Goal: Task Accomplishment & Management: Manage account settings

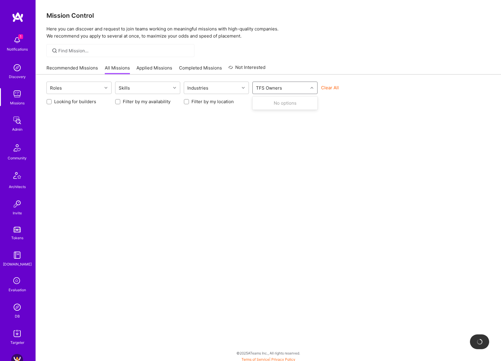
click at [298, 88] on div "TFS Owners" at bounding box center [280, 88] width 55 height 12
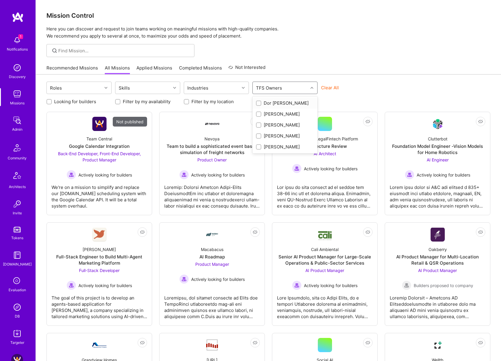
click at [282, 105] on div "Dor Groner" at bounding box center [285, 103] width 58 height 6
checkbox input "true"
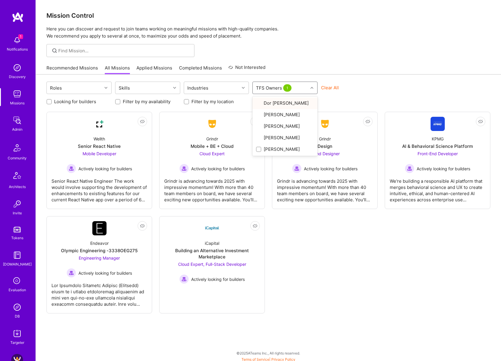
click at [386, 81] on div "Roles Skills Industries option Dor Groner, selected. option Dor Groner focused,…" at bounding box center [268, 219] width 465 height 289
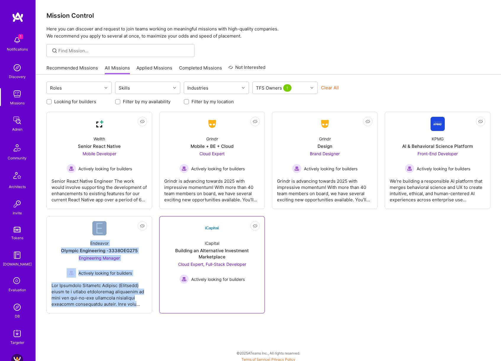
click at [198, 238] on div "iCapital Building an Alternative Investment Marketplace Cloud Expert, Full-Stac…" at bounding box center [212, 259] width 96 height 49
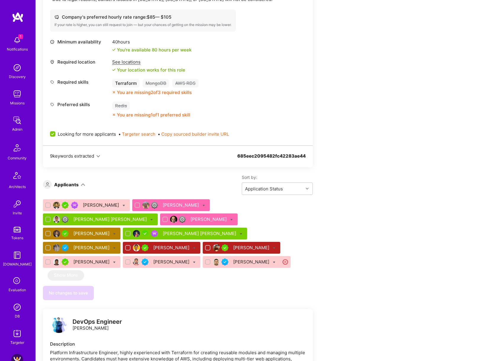
scroll to position [751, 0]
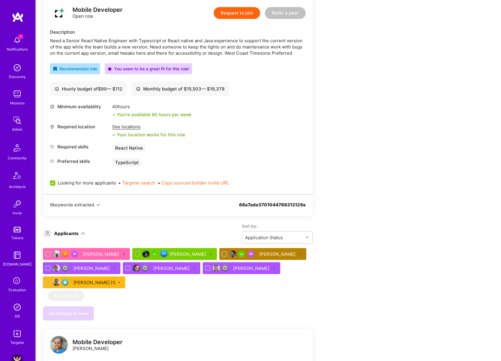
scroll to position [188, 0]
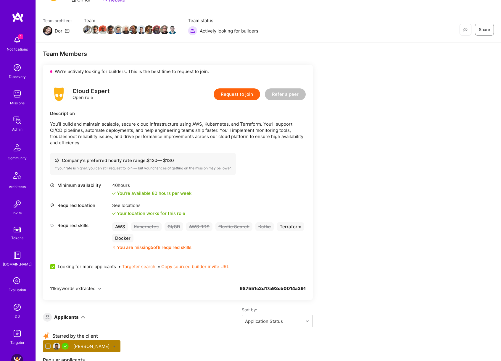
scroll to position [168, 0]
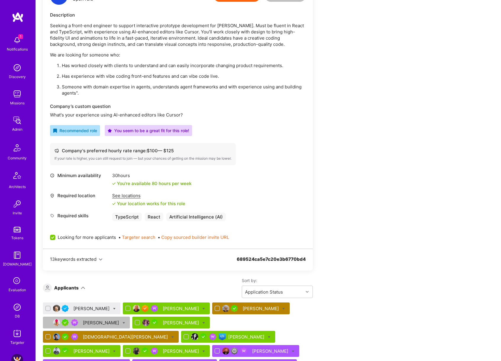
scroll to position [151, 0]
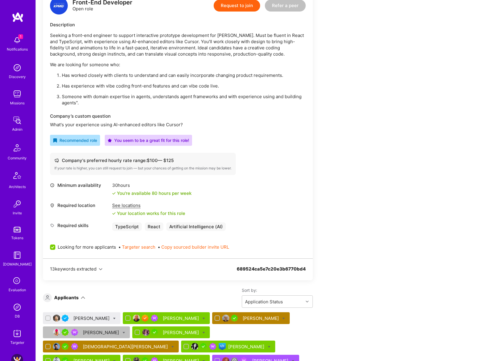
click at [91, 319] on div "Sergii Puzankov" at bounding box center [91, 318] width 37 height 6
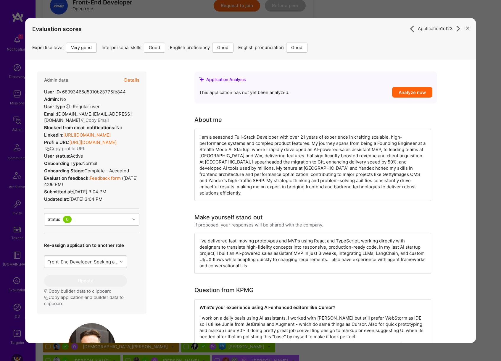
scroll to position [191, 0]
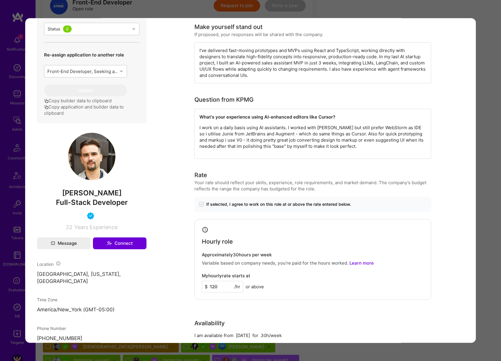
click at [481, 139] on div "Application 1 of 23 Evaluation scores Expertise level Very good Interpersonal s…" at bounding box center [250, 180] width 501 height 361
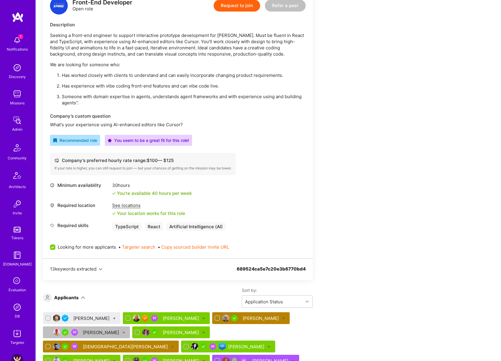
click at [113, 318] on icon at bounding box center [114, 318] width 3 height 3
checkbox input "true"
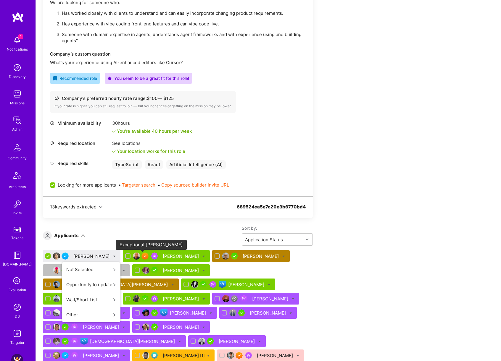
scroll to position [214, 0]
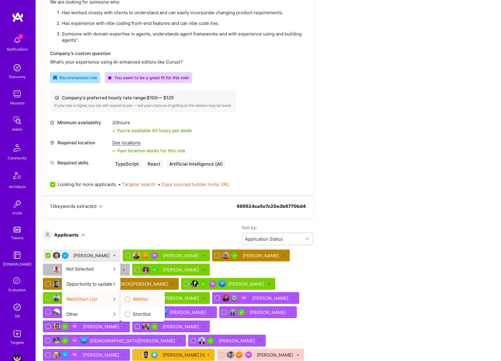
click at [137, 298] on span "Waitlist" at bounding box center [140, 299] width 15 height 6
click at [130, 298] on input "Waitlist" at bounding box center [128, 300] width 4 height 4
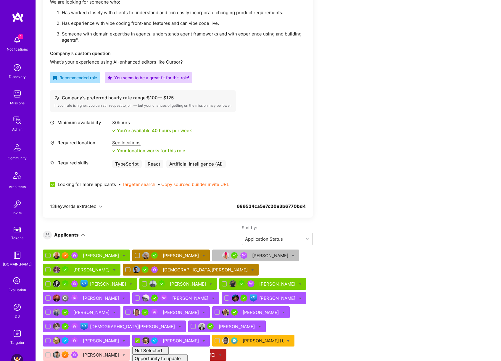
checkbox input "false"
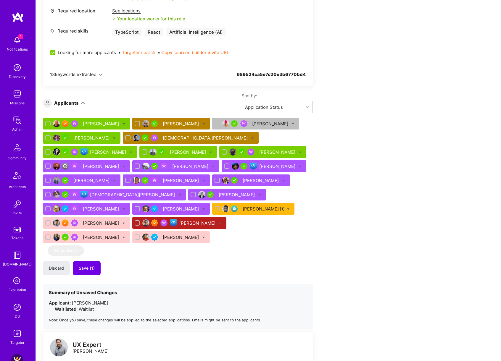
scroll to position [350, 0]
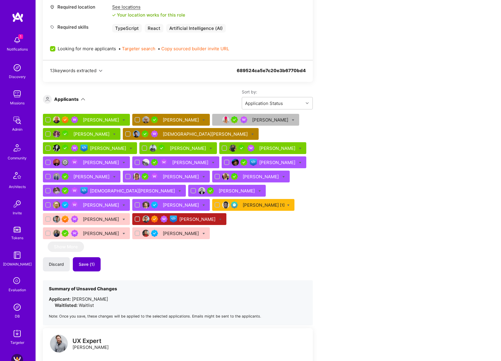
click at [94, 257] on button "Save (1)" at bounding box center [87, 264] width 28 height 14
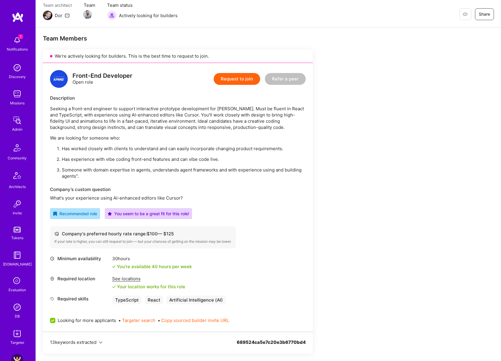
scroll to position [58, 0]
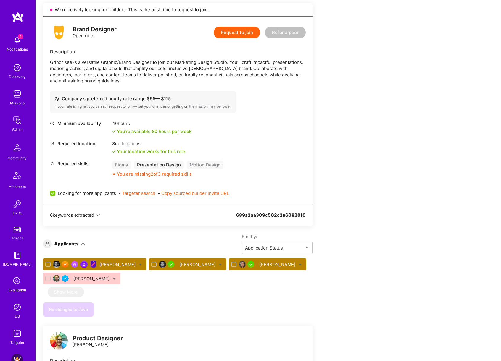
scroll to position [212, 0]
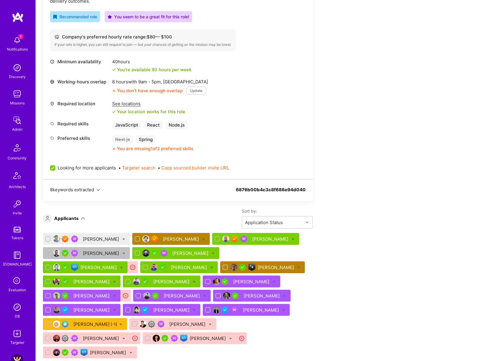
scroll to position [223, 0]
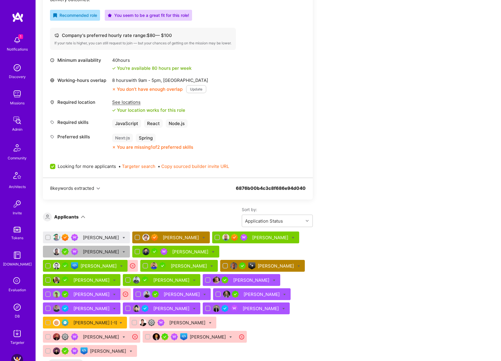
click at [103, 236] on div "[PERSON_NAME]" at bounding box center [101, 238] width 37 height 6
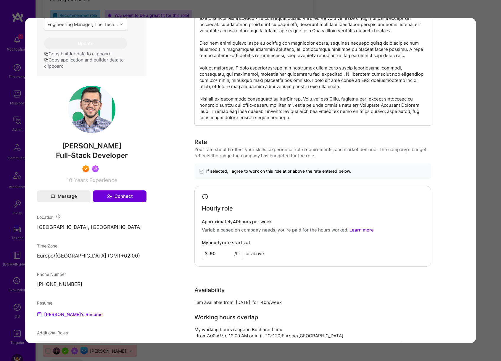
scroll to position [146, 0]
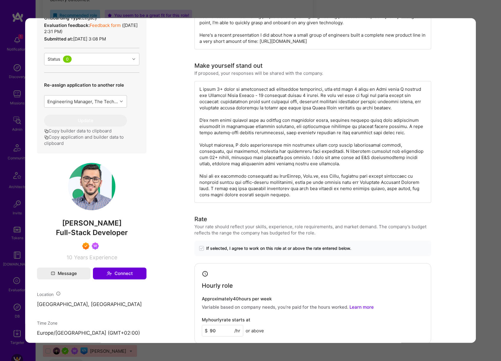
click at [484, 110] on div "Application 1 of 22 Evaluation scores Expertise level Superstar Interpersonal s…" at bounding box center [250, 180] width 501 height 361
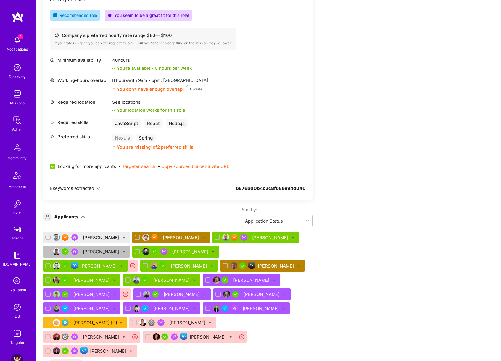
click at [125, 237] on icon at bounding box center [123, 238] width 3 height 3
checkbox input "true"
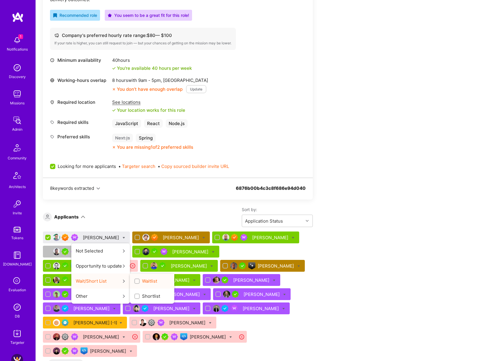
click at [149, 280] on span "Waitlist" at bounding box center [149, 281] width 15 height 6
click at [140, 280] on input "Waitlist" at bounding box center [137, 282] width 4 height 4
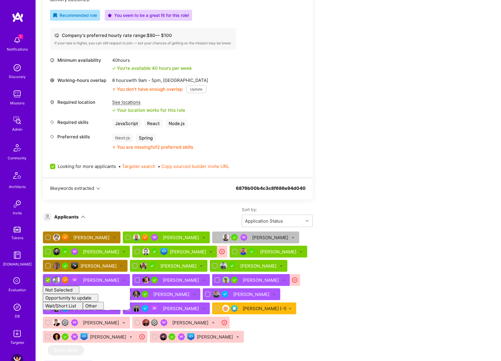
checkbox input "false"
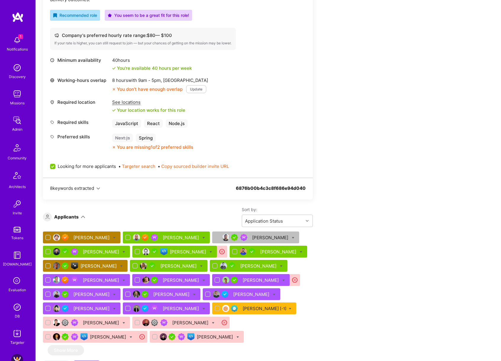
scroll to position [331, 0]
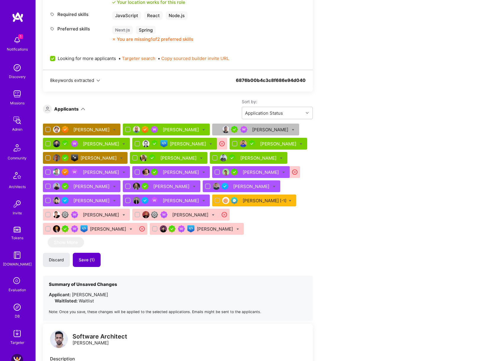
drag, startPoint x: 89, startPoint y: 259, endPoint x: 97, endPoint y: 256, distance: 8.8
click at [89, 259] on span "Save (1)" at bounding box center [87, 260] width 16 height 6
